Goal: Information Seeking & Learning: Check status

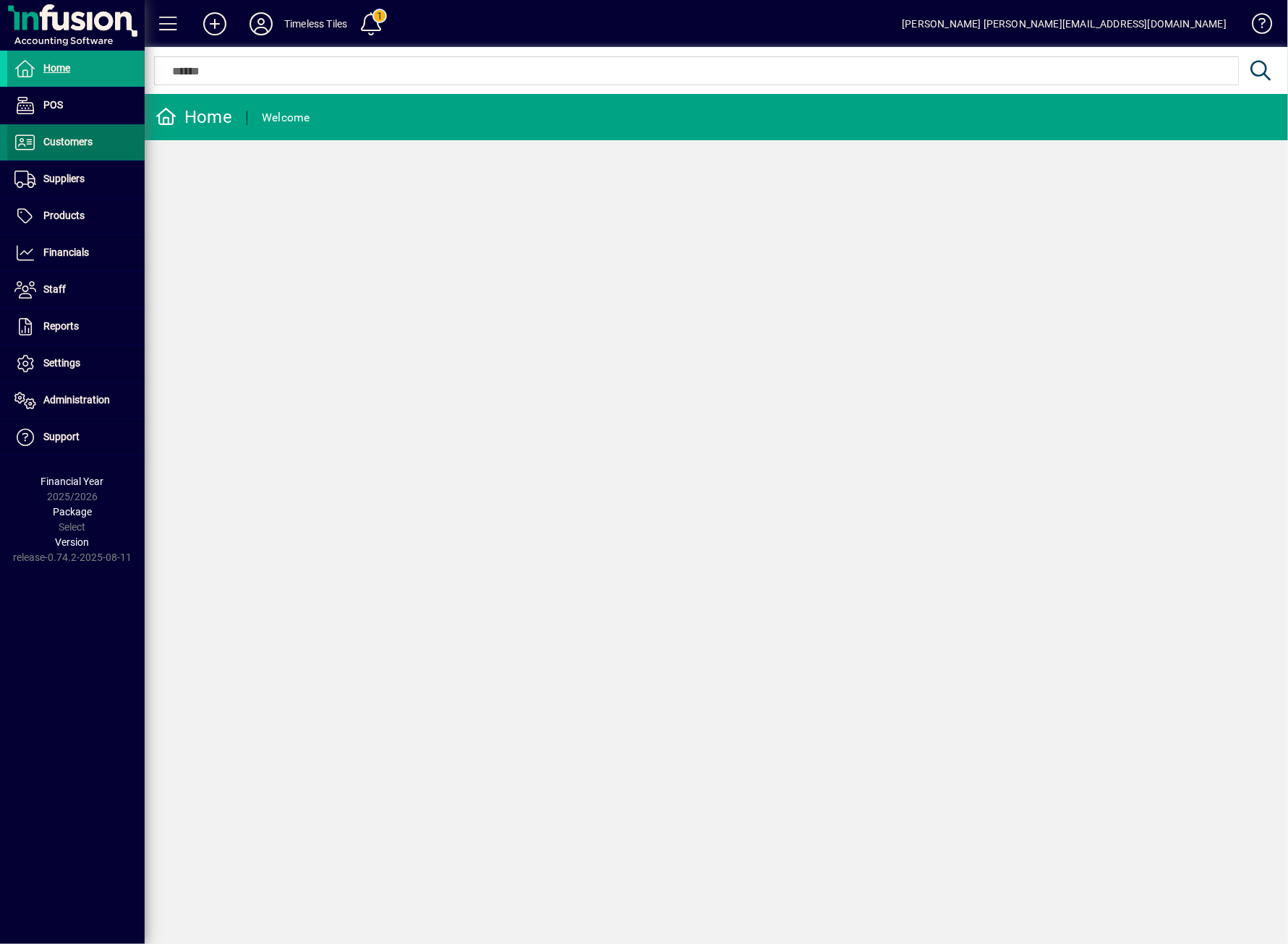
click at [69, 138] on span "Customers" at bounding box center [68, 142] width 49 height 12
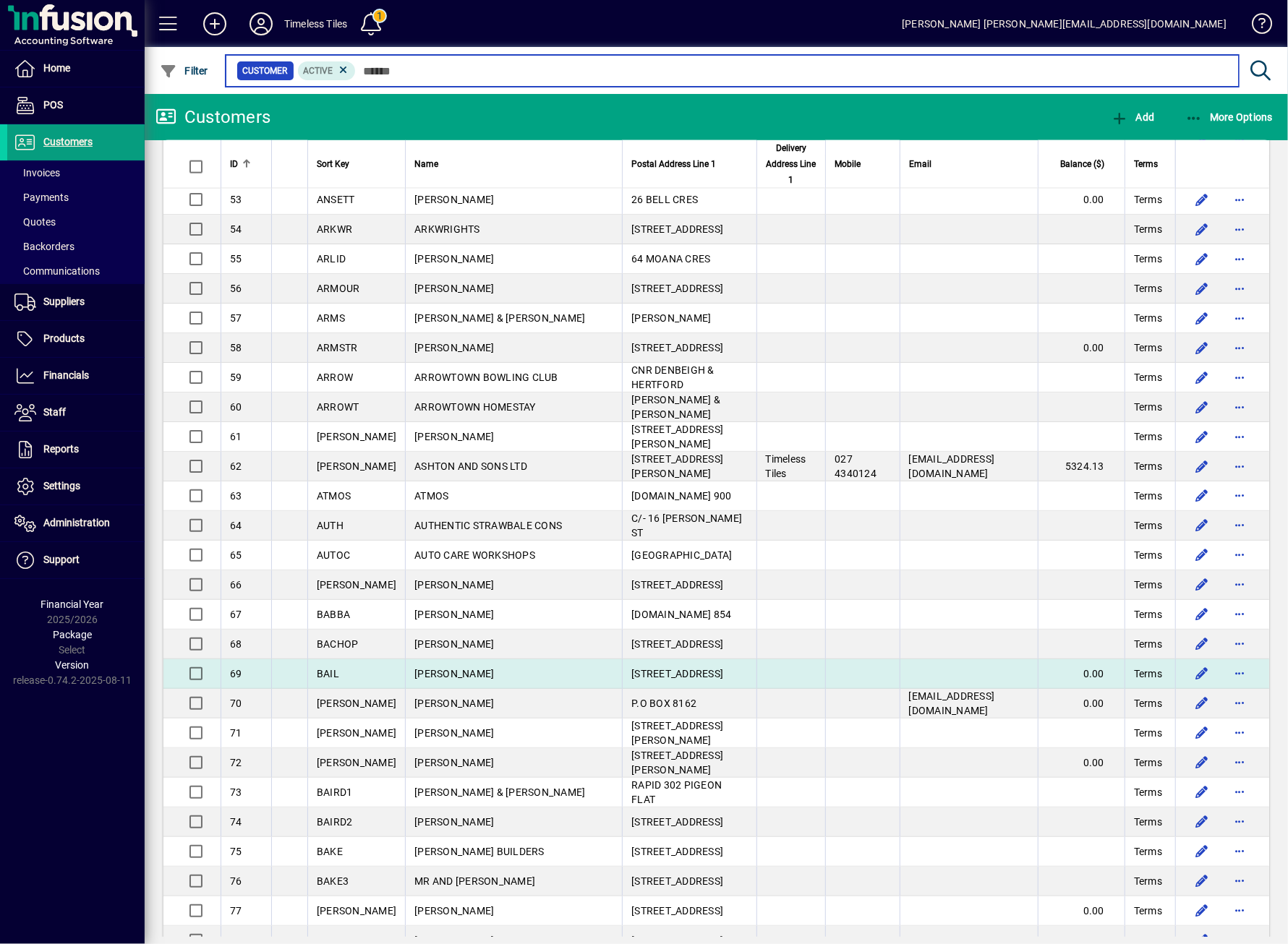
scroll to position [1638, 0]
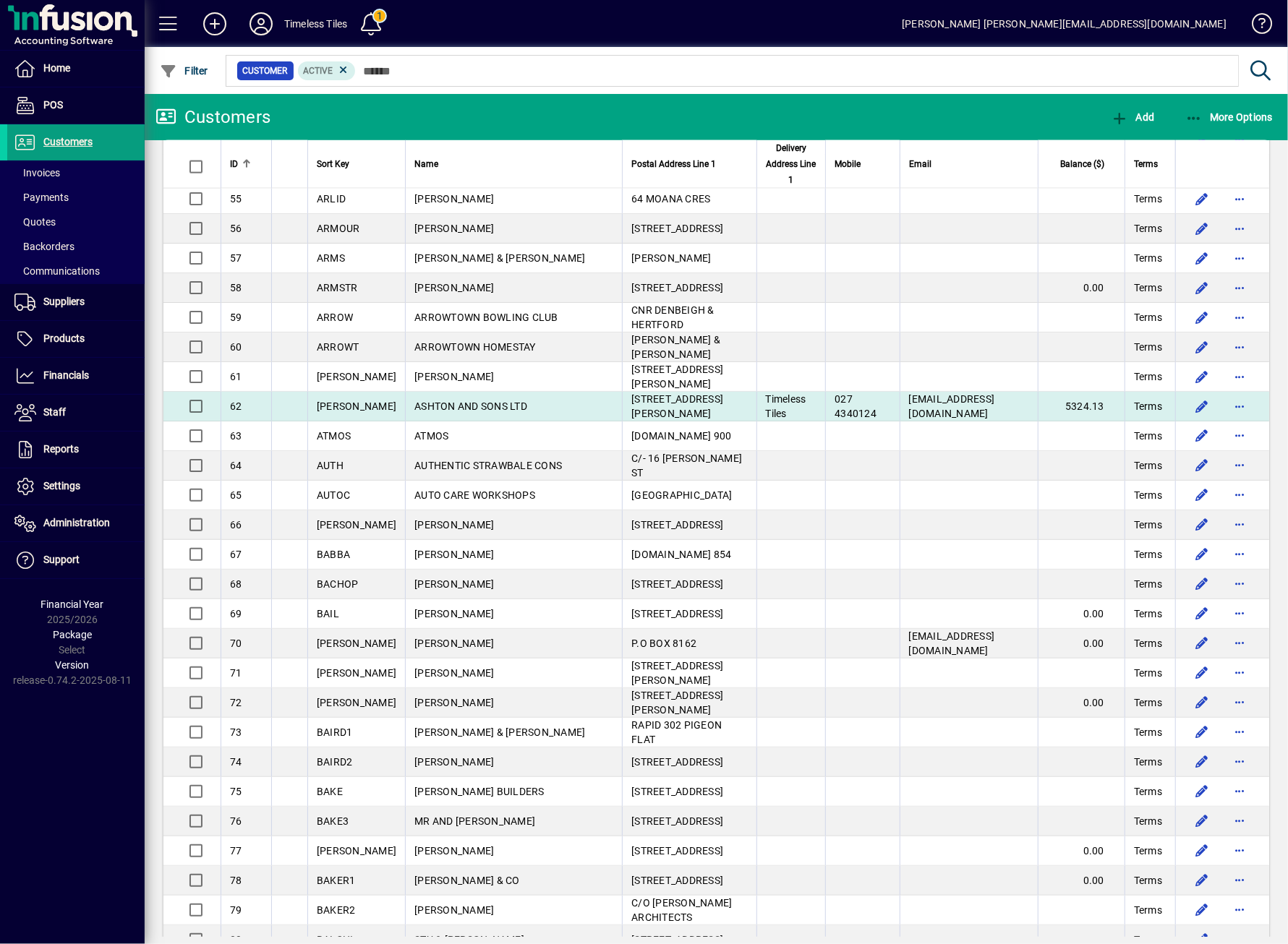
click at [485, 401] on span "ASHTON AND SONS LTD" at bounding box center [471, 406] width 113 height 12
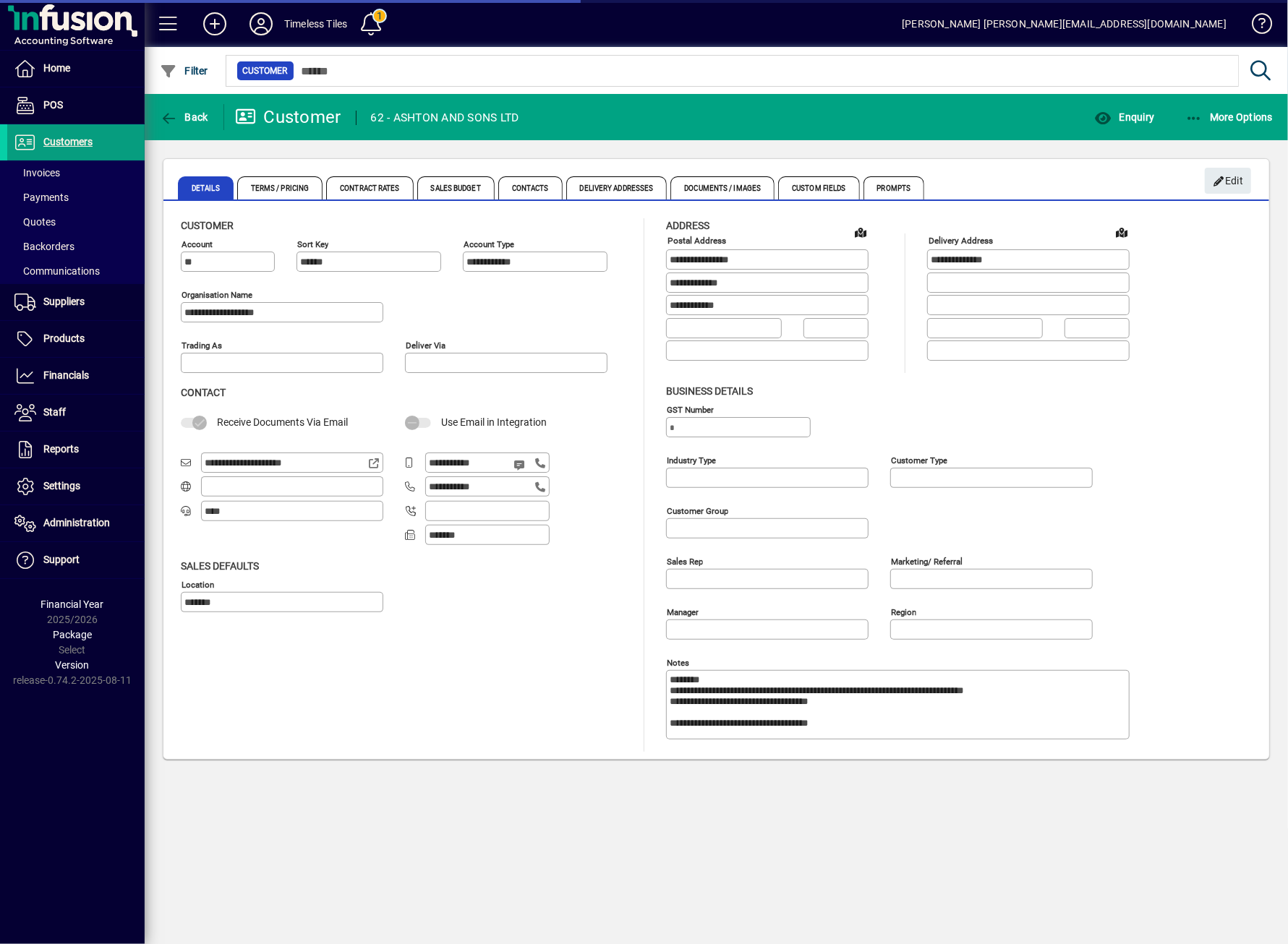
type input "**********"
click at [1231, 123] on span "button" at bounding box center [1229, 117] width 95 height 35
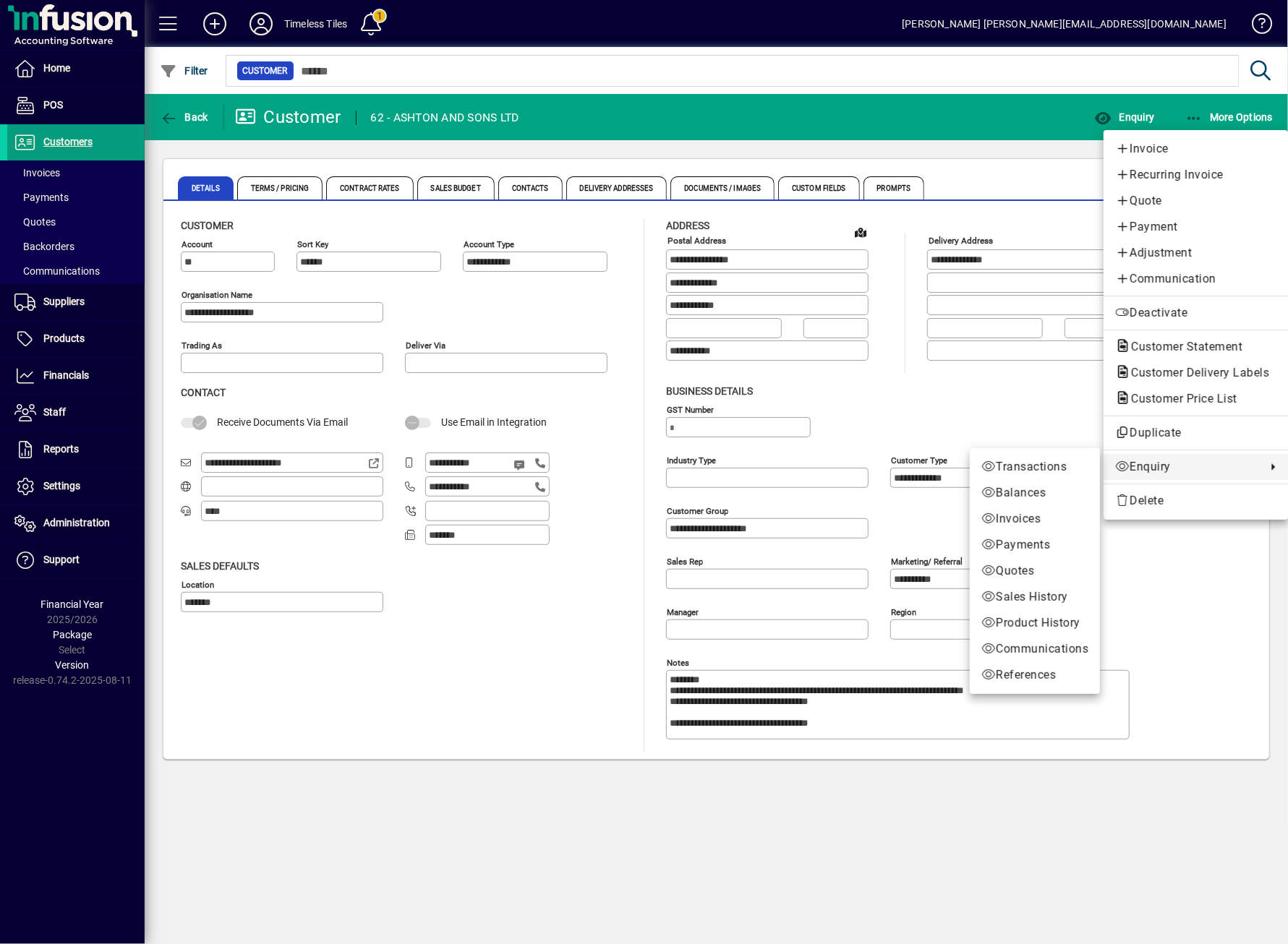
click at [1161, 457] on link "Enquiry" at bounding box center [1195, 467] width 184 height 26
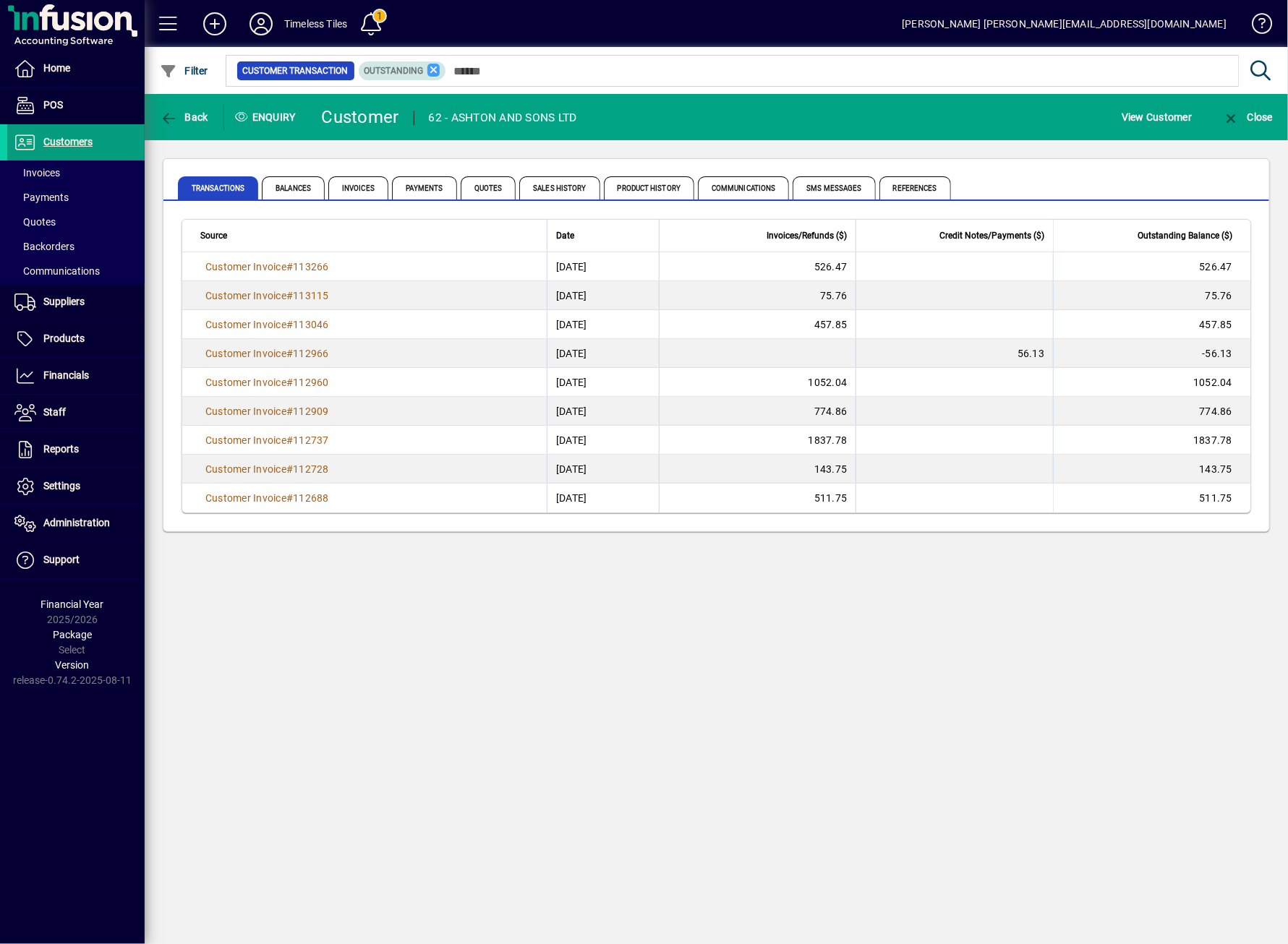
click at [433, 68] on icon at bounding box center [434, 70] width 13 height 13
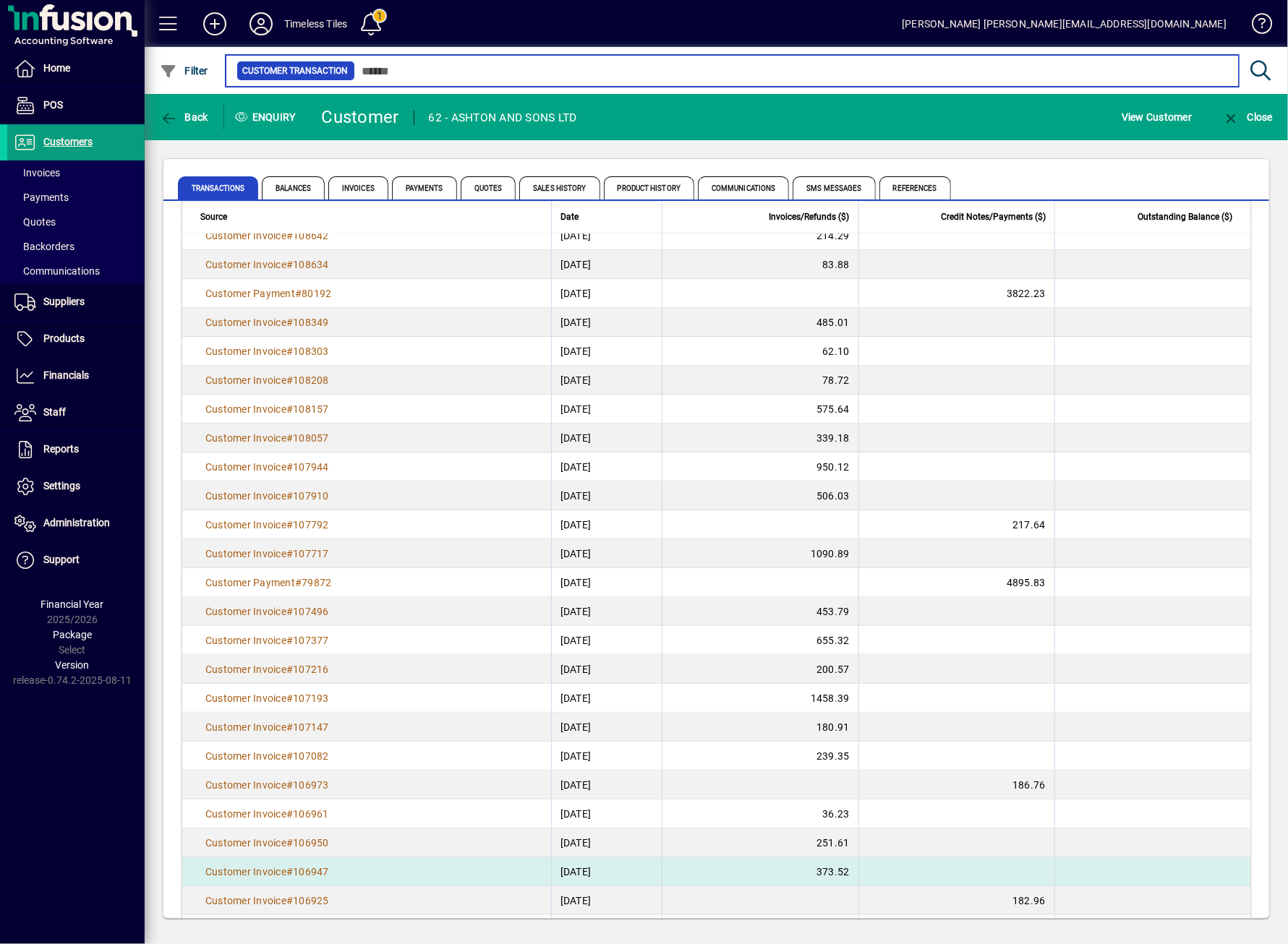
scroll to position [2285, 0]
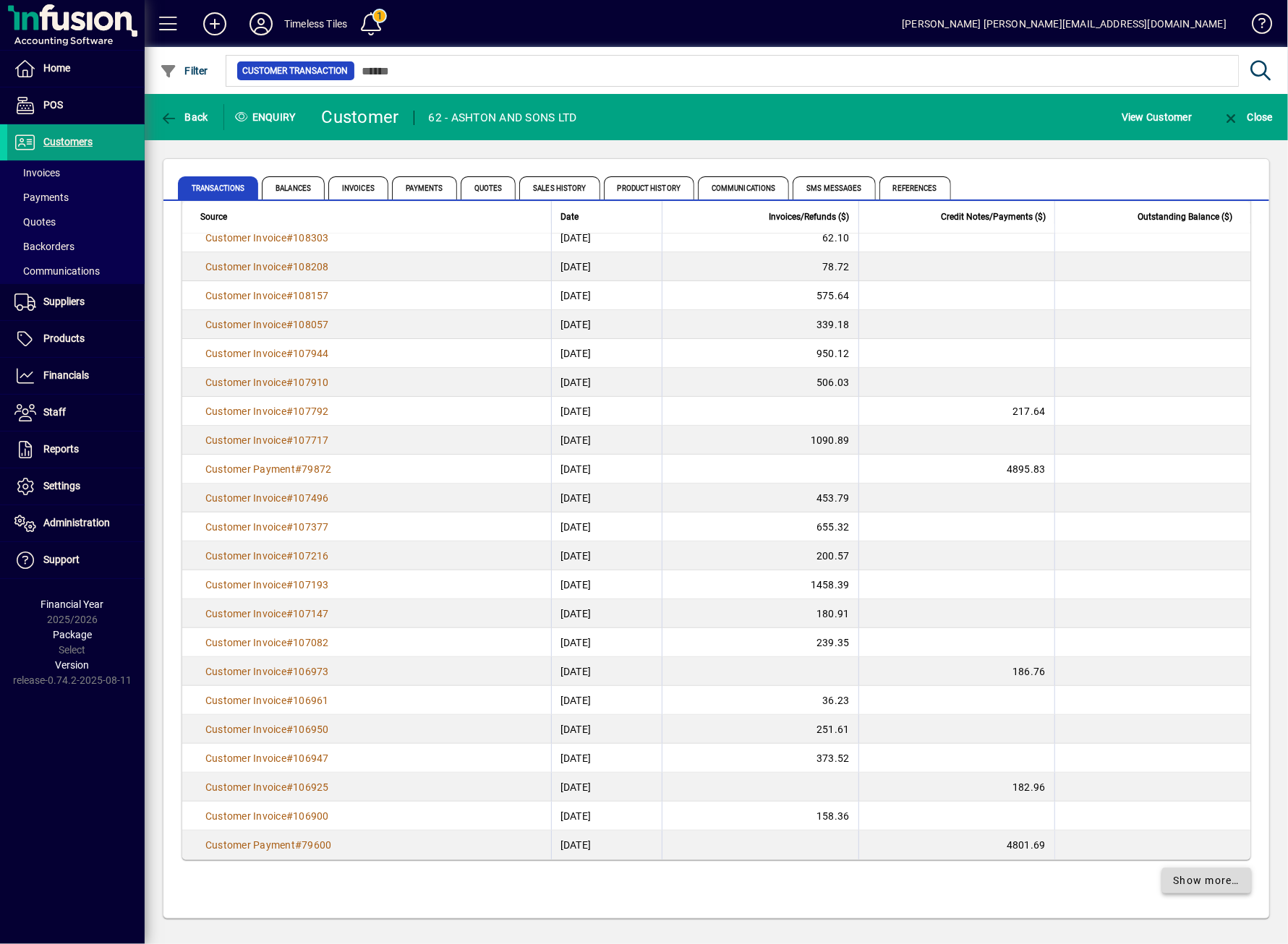
click at [1198, 873] on span "Show more…" at bounding box center [1206, 881] width 66 height 15
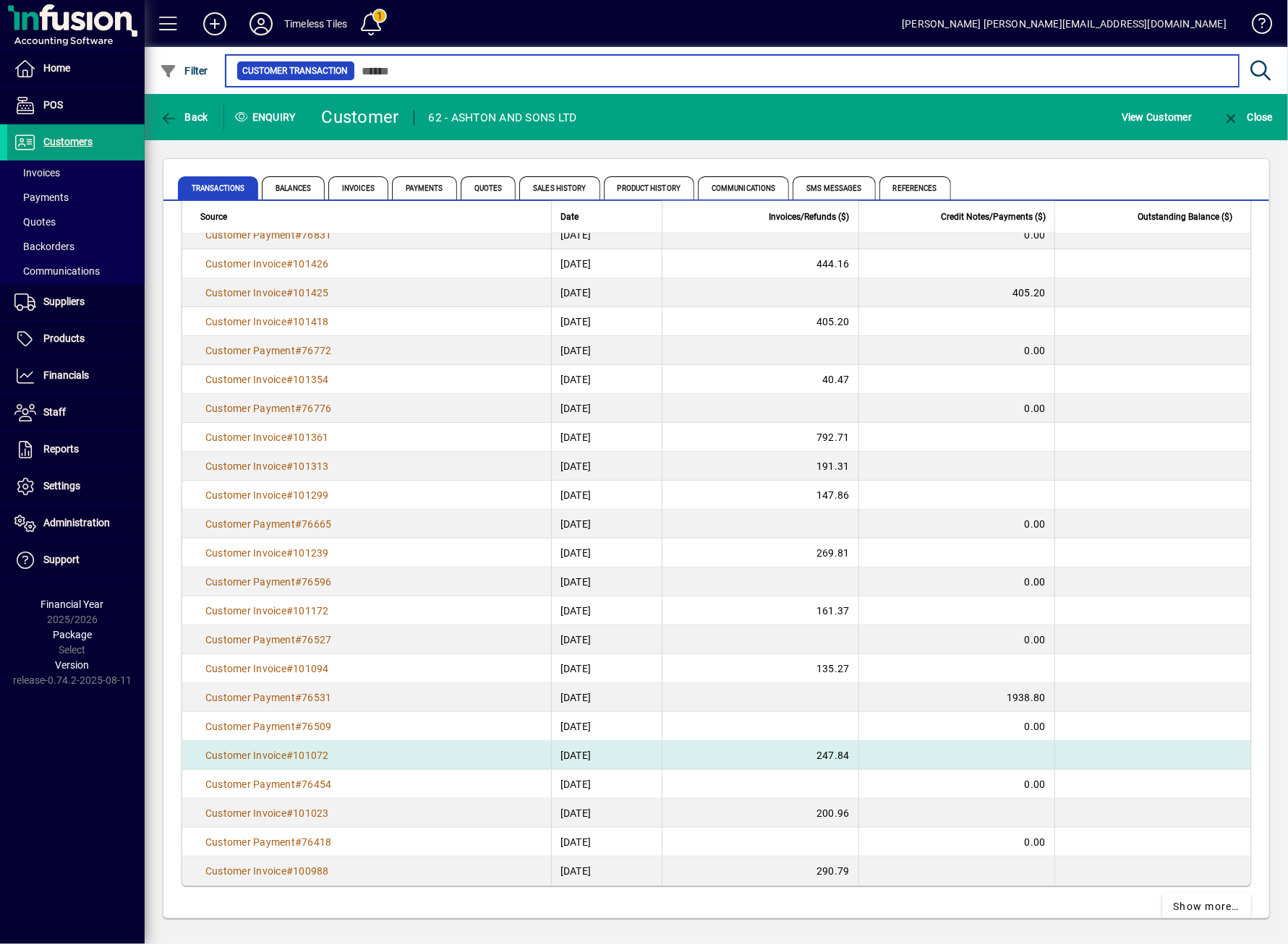
scroll to position [5177, 0]
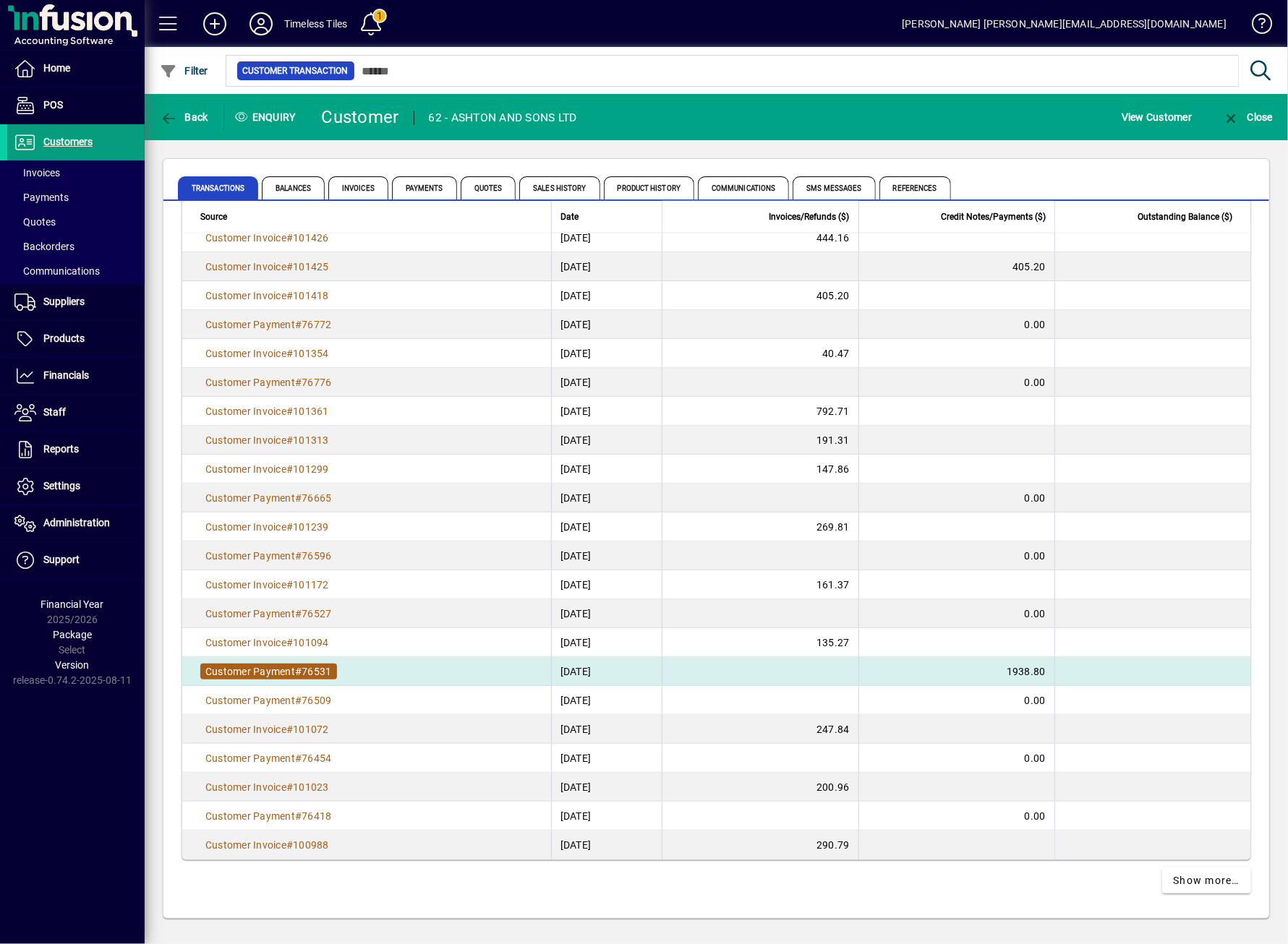
click at [310, 666] on span "76531" at bounding box center [316, 672] width 30 height 12
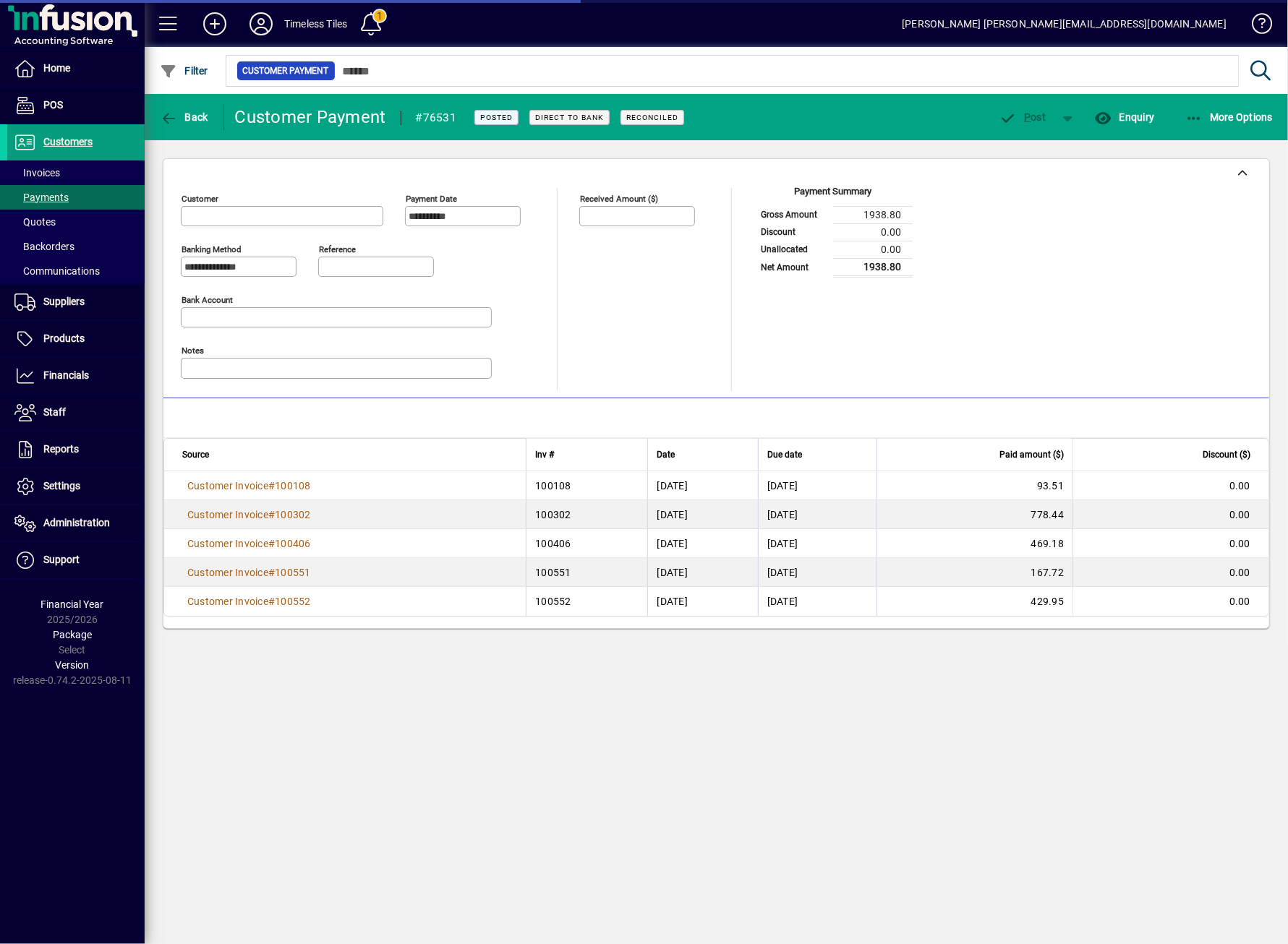
type input "**********"
click at [165, 117] on icon "button" at bounding box center [168, 119] width 18 height 15
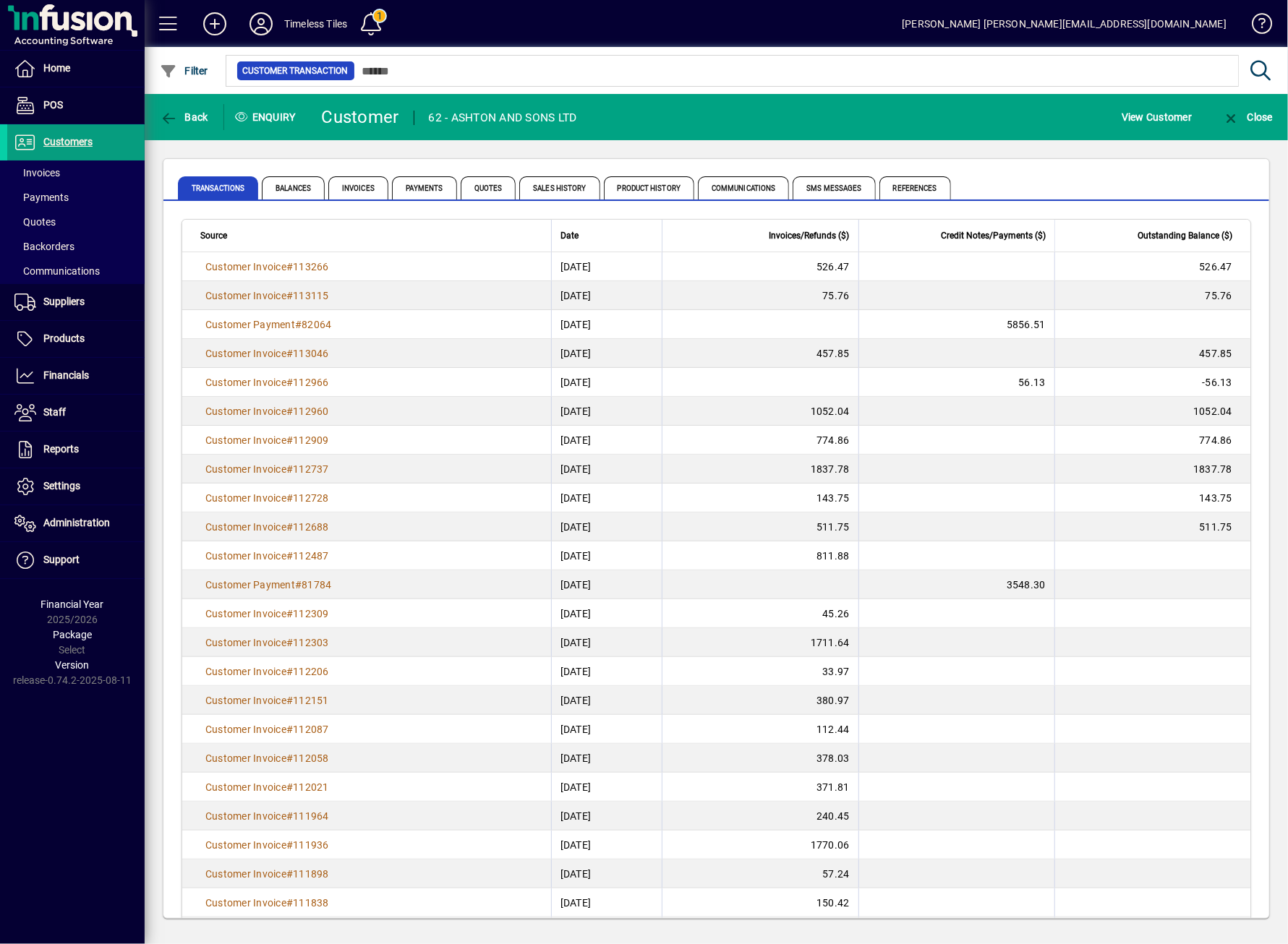
click at [101, 792] on div "Home POS Customers Invoices Payments Quotes Backorders Communications Suppliers…" at bounding box center [72, 472] width 145 height 944
click at [59, 827] on div "Home POS Customers Invoices Payments Quotes Backorders Communications Suppliers…" at bounding box center [72, 472] width 145 height 944
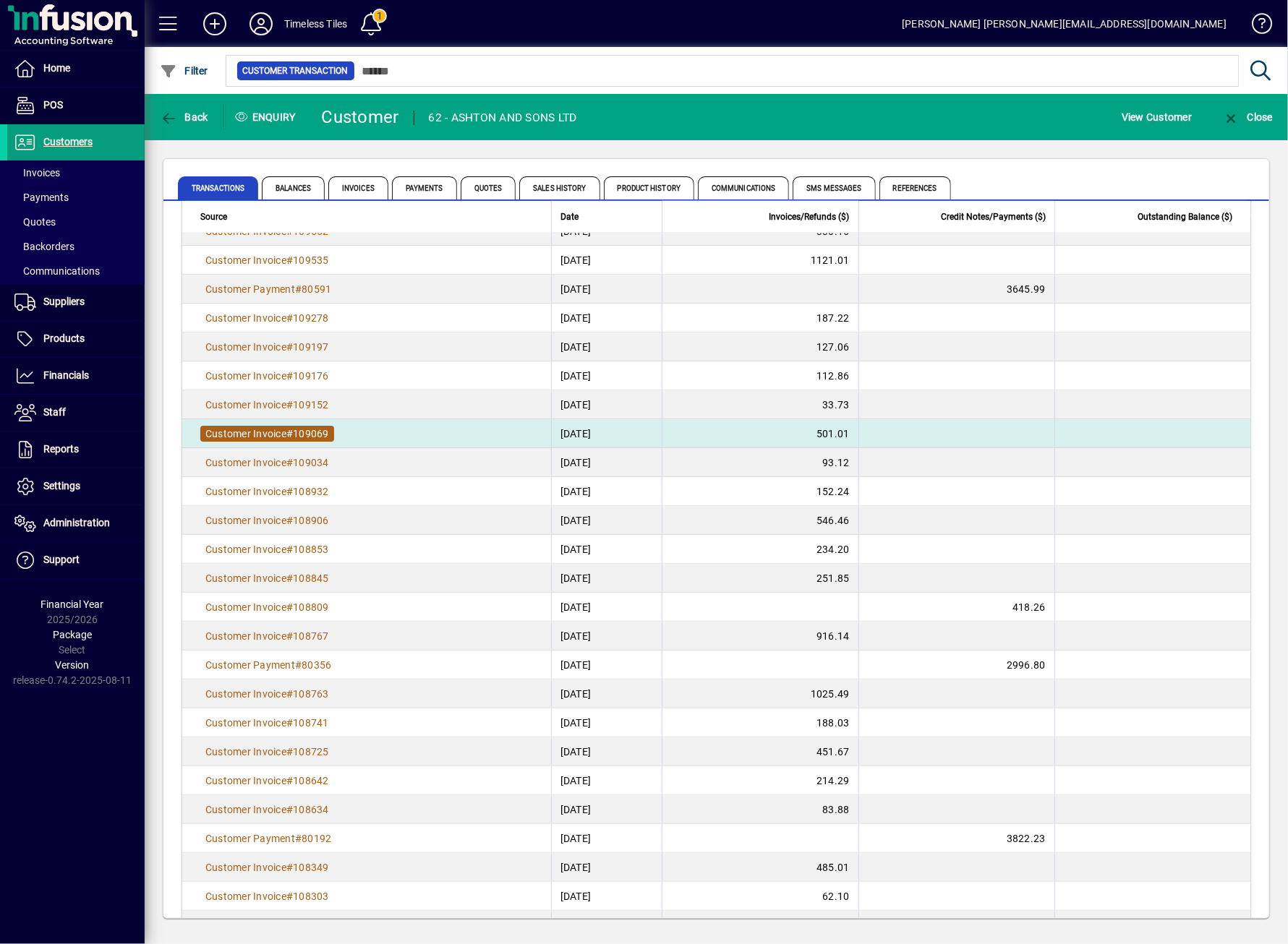
scroll to position [1735, 0]
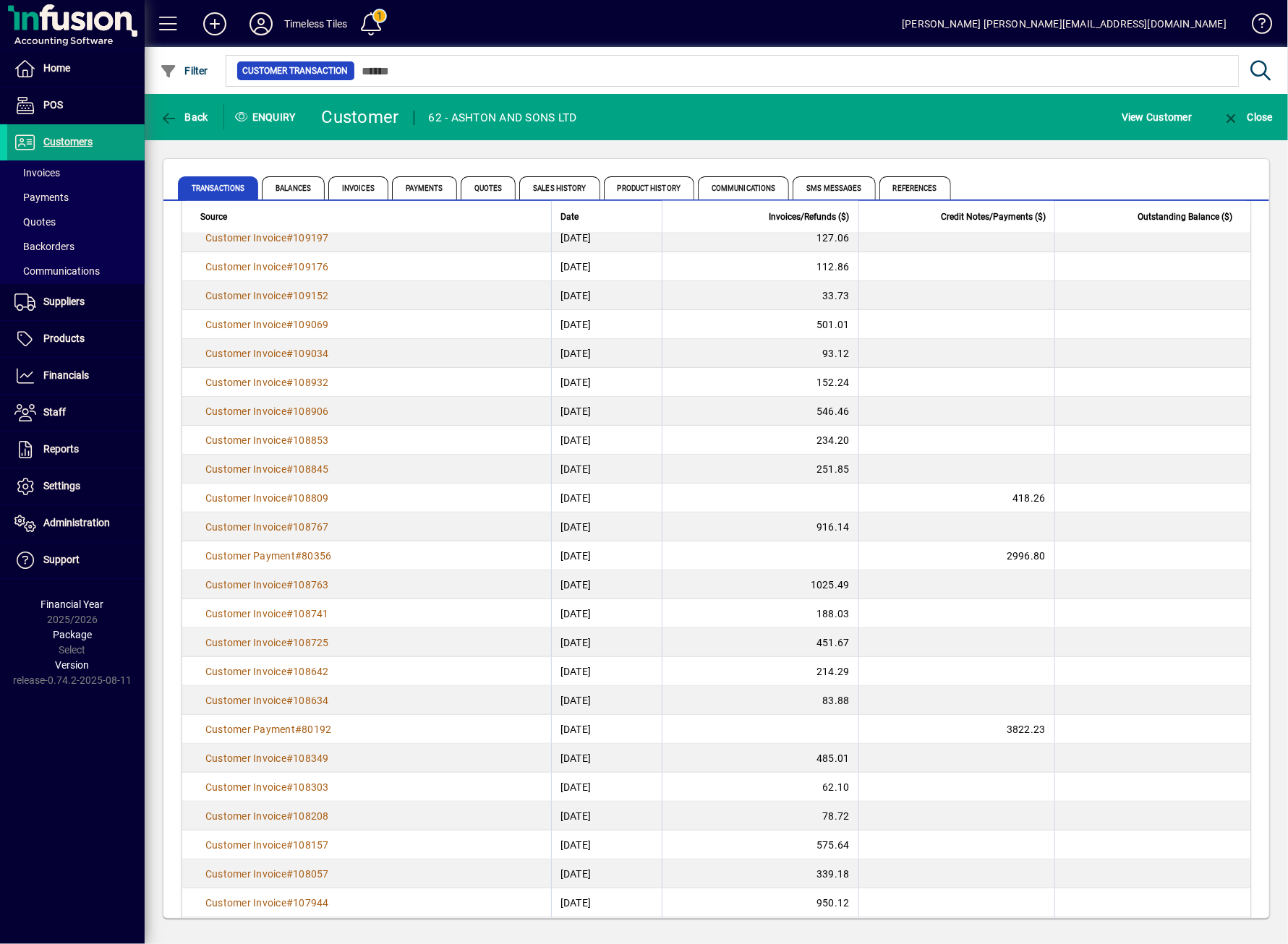
click at [58, 846] on div "Home POS Customers Invoices Payments Quotes Backorders Communications Suppliers…" at bounding box center [72, 472] width 145 height 944
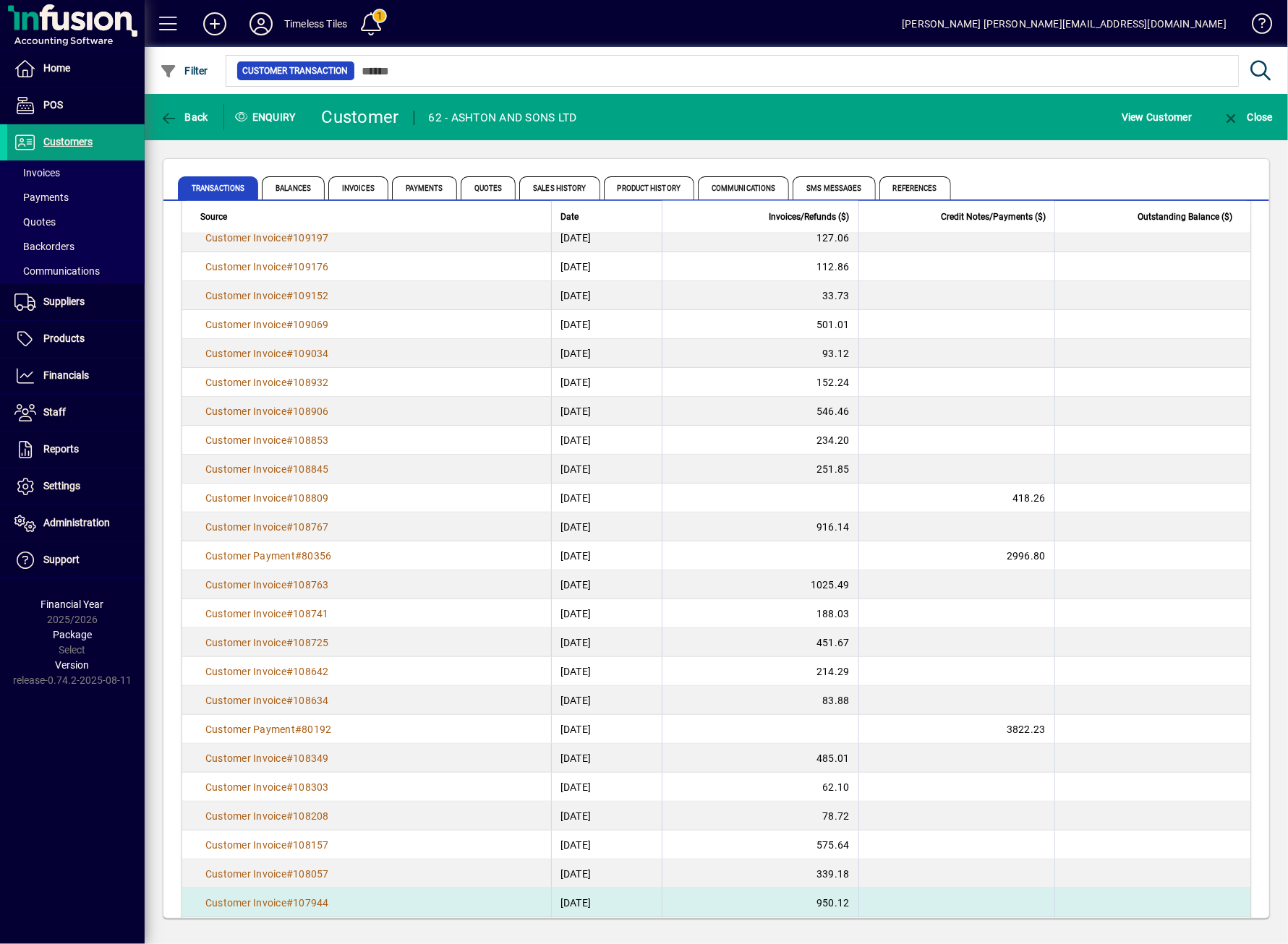
drag, startPoint x: 433, startPoint y: 929, endPoint x: 425, endPoint y: 904, distance: 26.2
click at [433, 927] on div "Transactions Balances Invoices Payments Quotes Sales History Product History Co…" at bounding box center [716, 539] width 1143 height 797
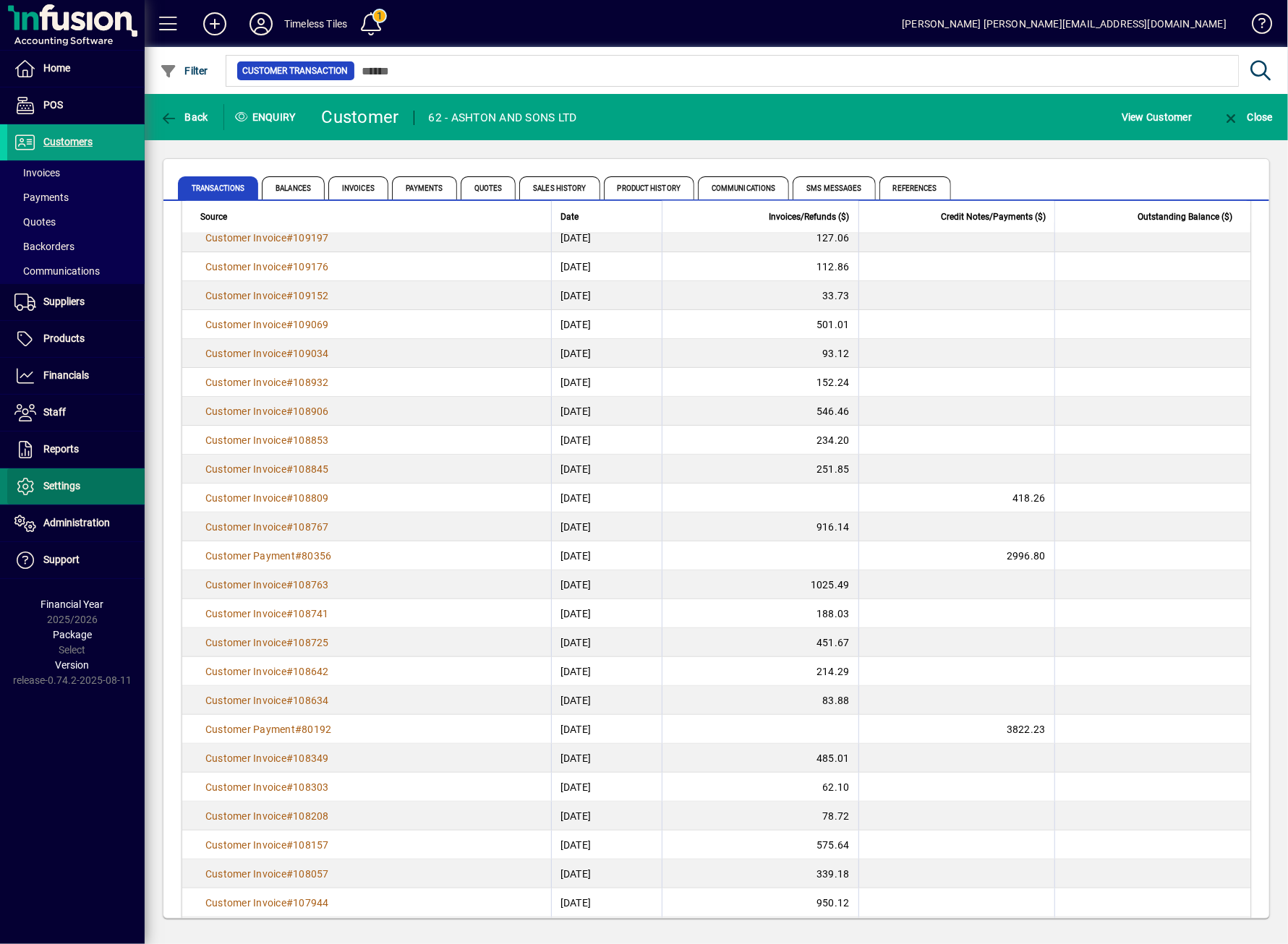
click at [92, 473] on span at bounding box center [76, 487] width 138 height 35
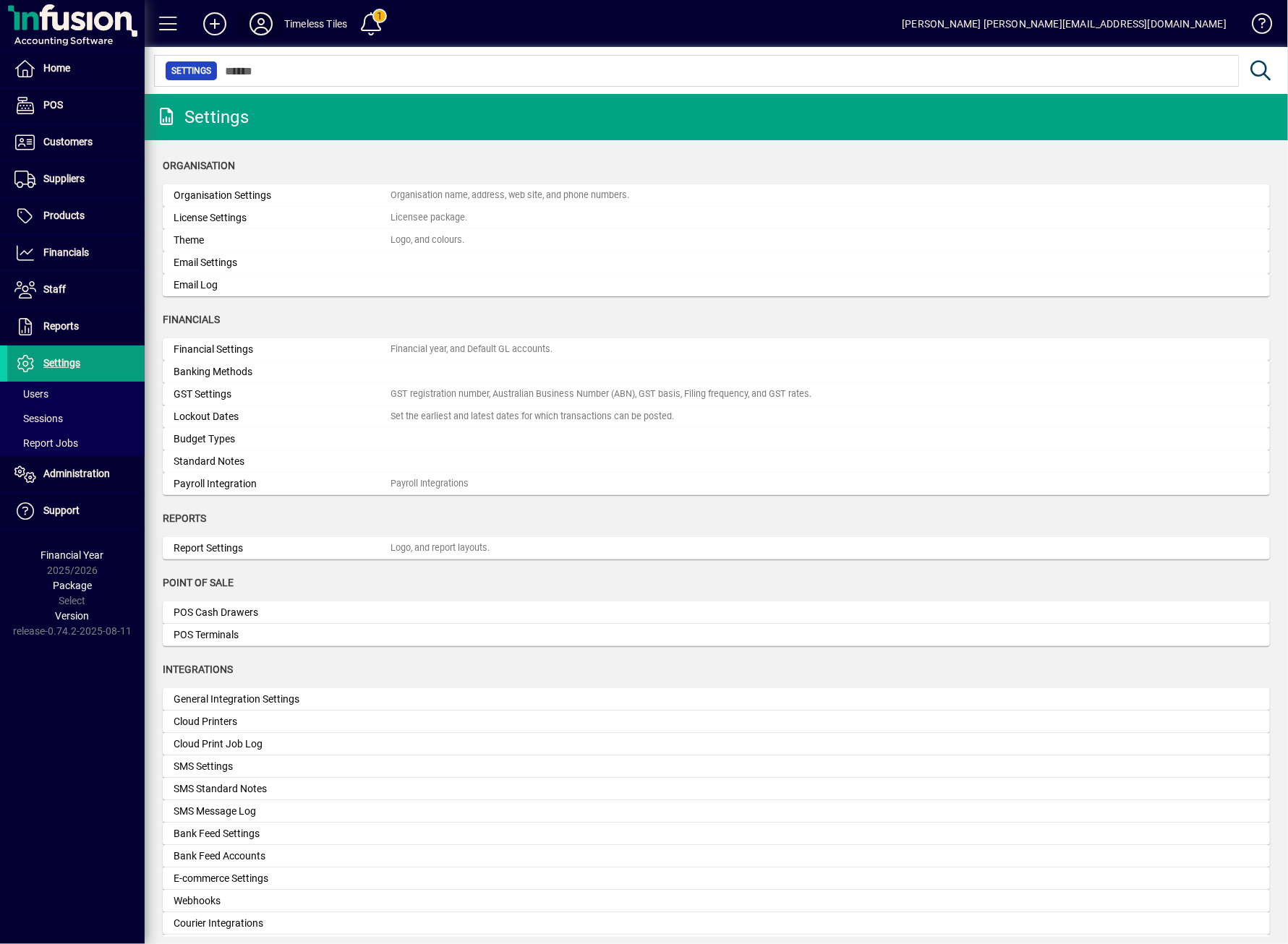
click at [264, 20] on icon at bounding box center [261, 24] width 29 height 23
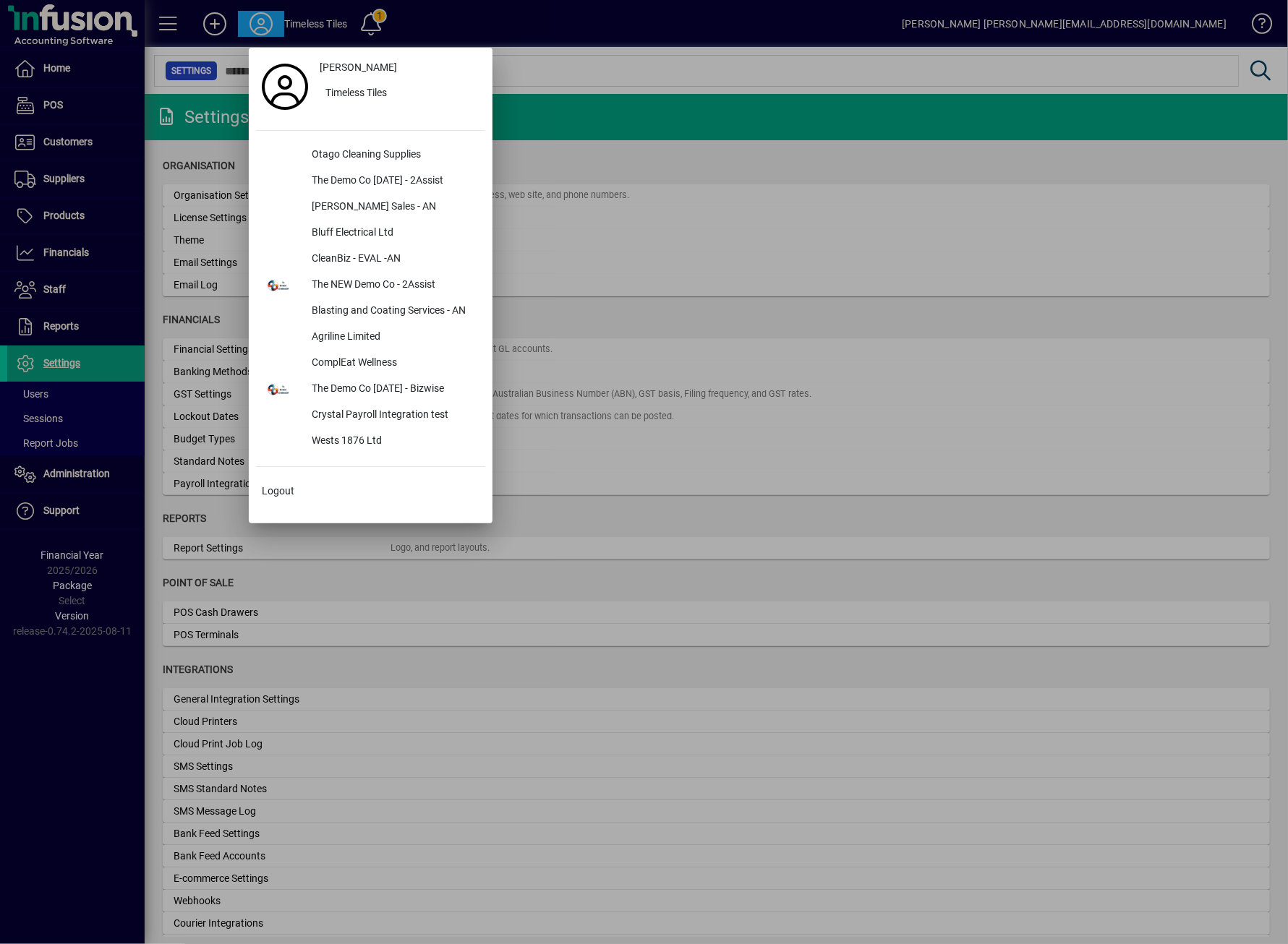
click at [72, 254] on div at bounding box center [644, 472] width 1288 height 944
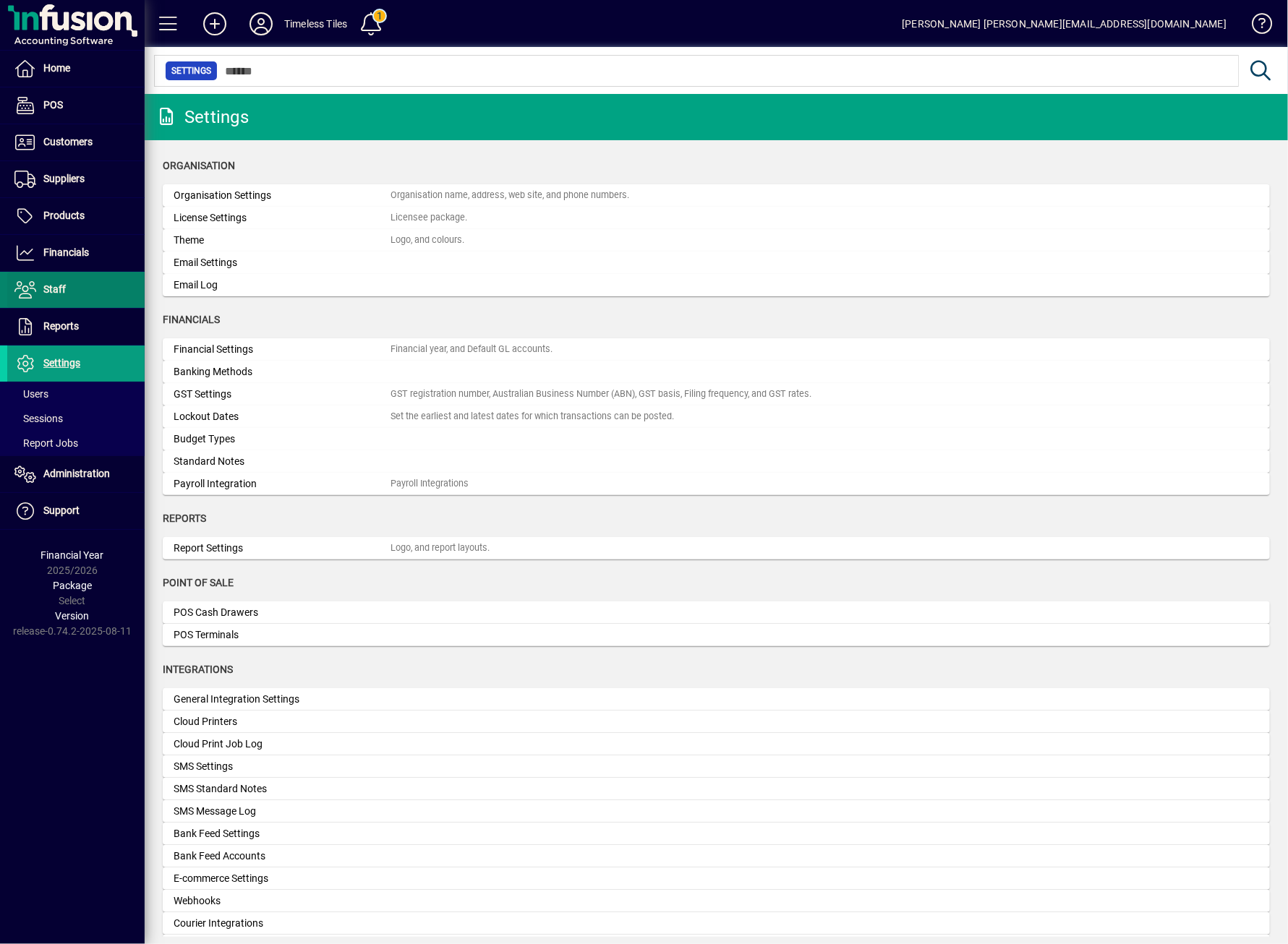
click at [58, 283] on span "Staff" at bounding box center [55, 289] width 23 height 12
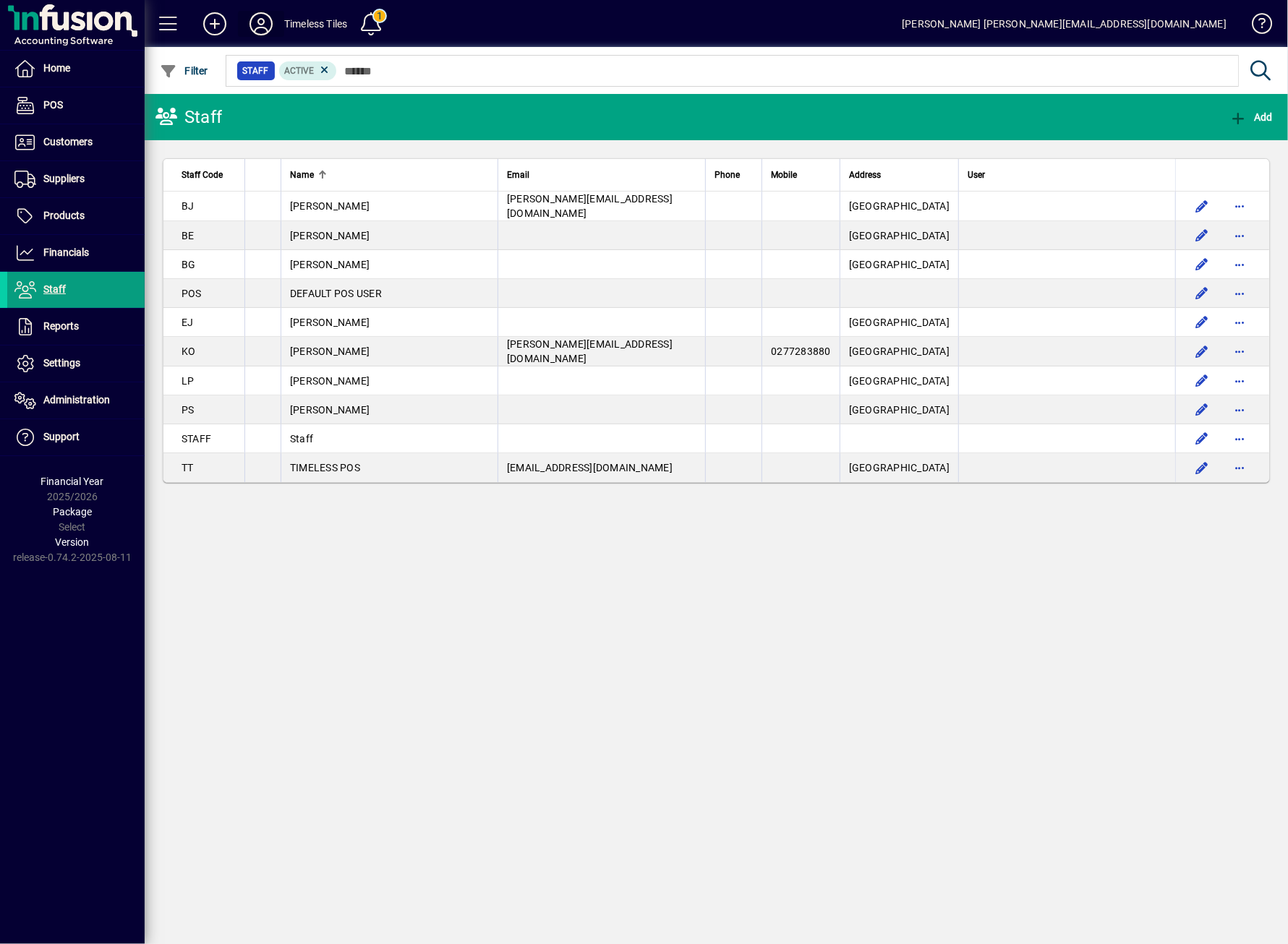
click at [271, 23] on icon at bounding box center [261, 24] width 29 height 23
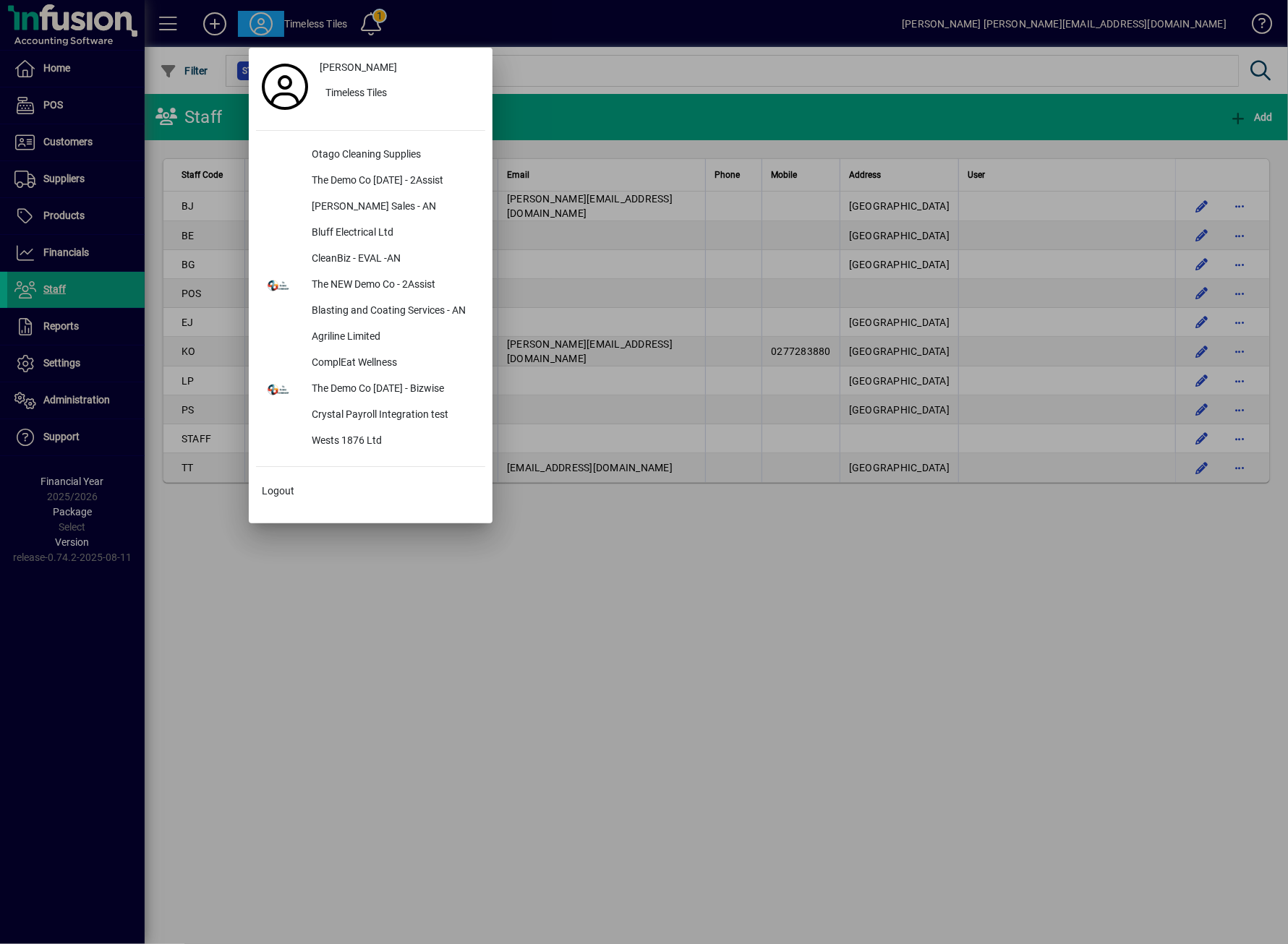
click at [355, 224] on div "Bluff Electrical Ltd" at bounding box center [393, 234] width 185 height 26
